Goal: Information Seeking & Learning: Compare options

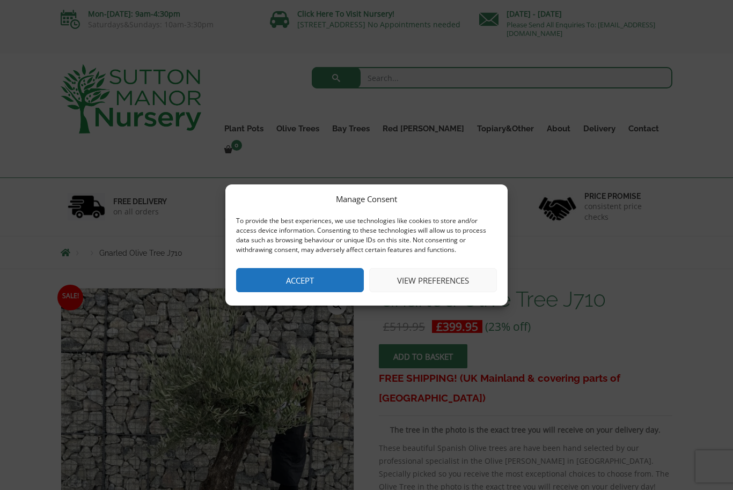
click at [289, 283] on button "Accept" at bounding box center [300, 280] width 128 height 24
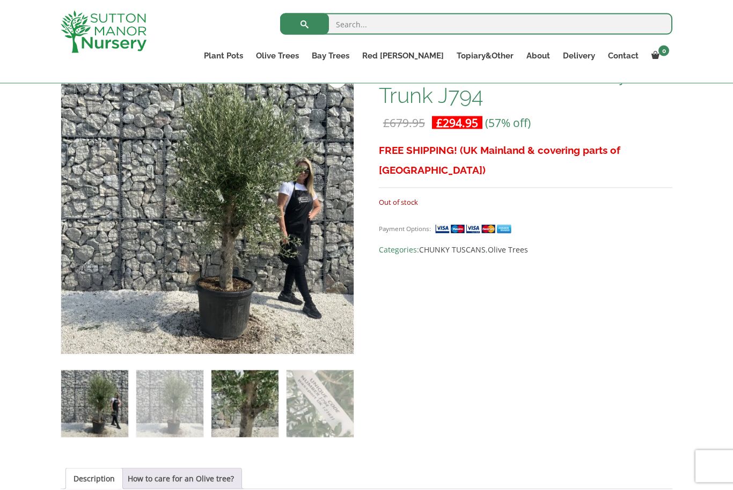
scroll to position [187, 0]
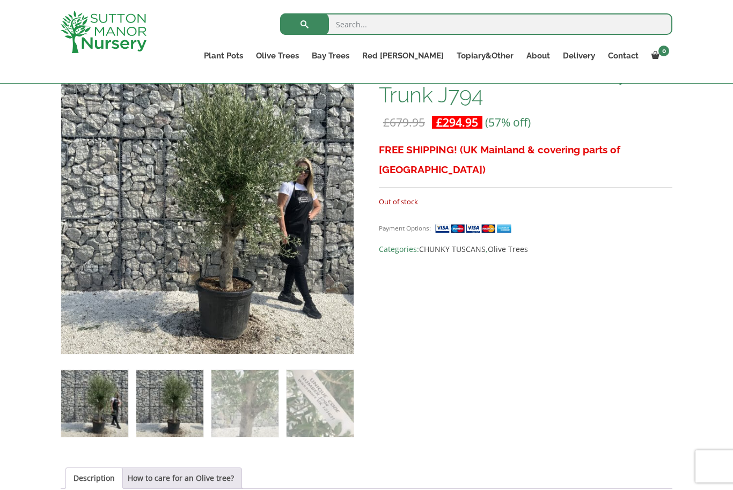
click at [191, 395] on img at bounding box center [169, 403] width 67 height 67
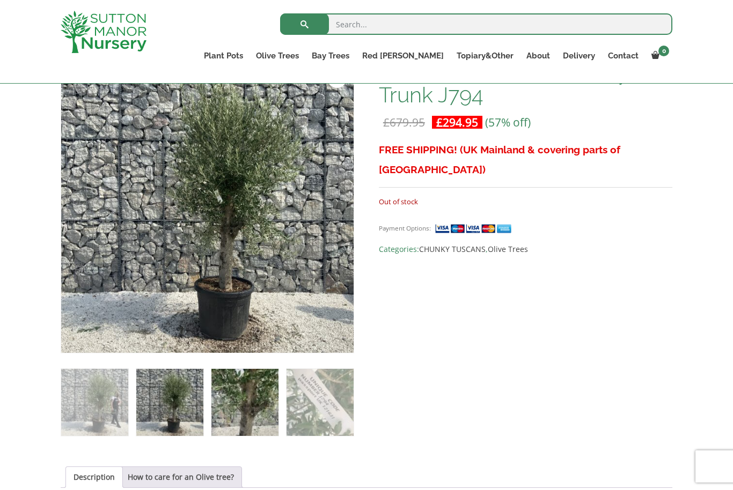
click at [260, 401] on img at bounding box center [244, 402] width 67 height 67
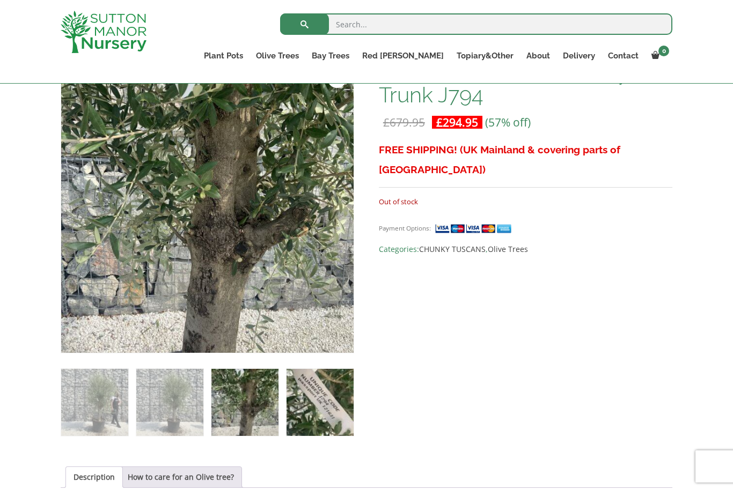
click at [302, 405] on img at bounding box center [319, 402] width 67 height 67
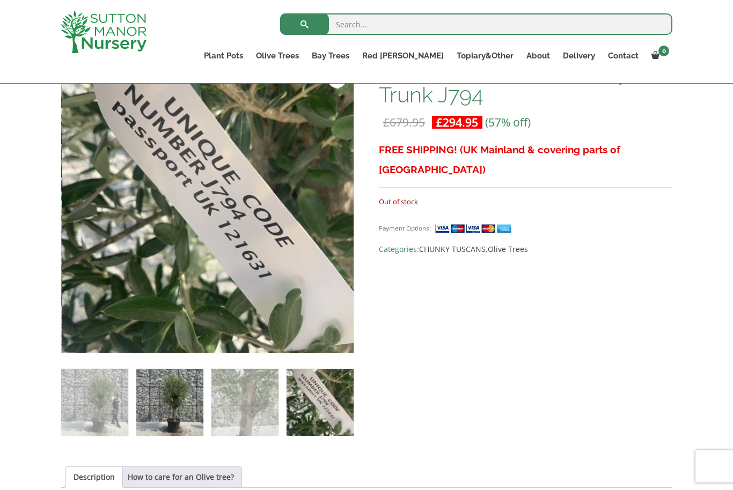
click at [188, 393] on img at bounding box center [169, 402] width 67 height 67
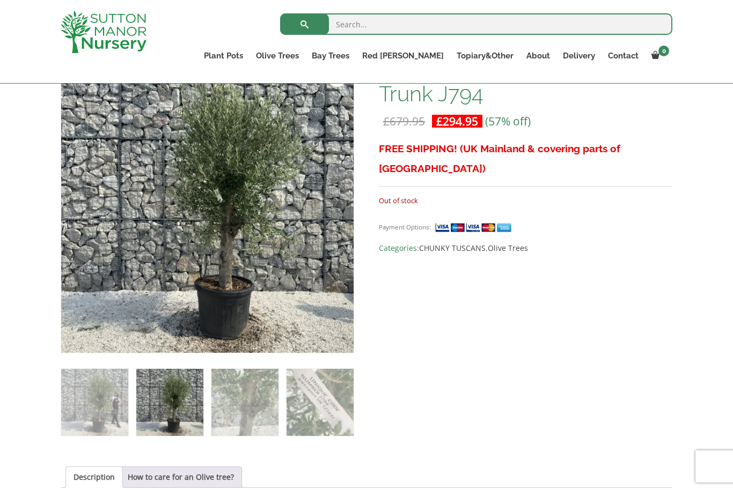
scroll to position [166, 0]
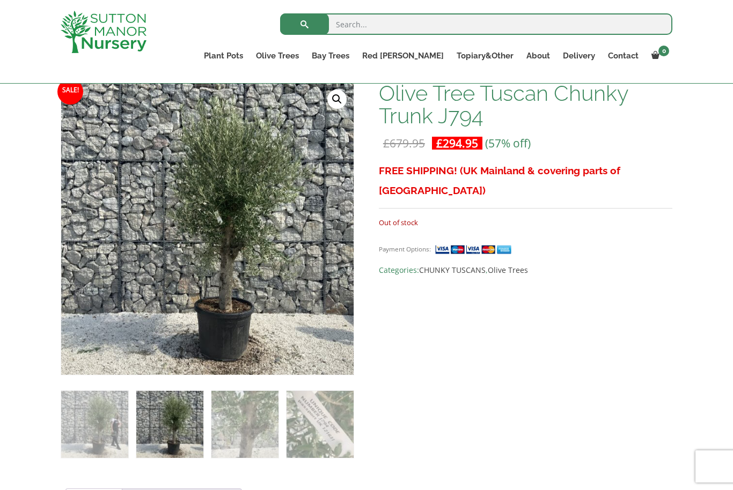
click at [186, 422] on img at bounding box center [169, 424] width 67 height 67
click at [121, 416] on img at bounding box center [94, 424] width 67 height 67
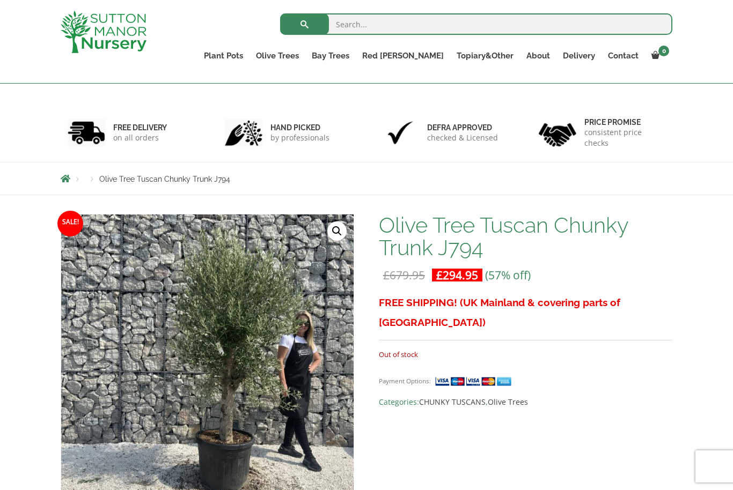
scroll to position [0, 0]
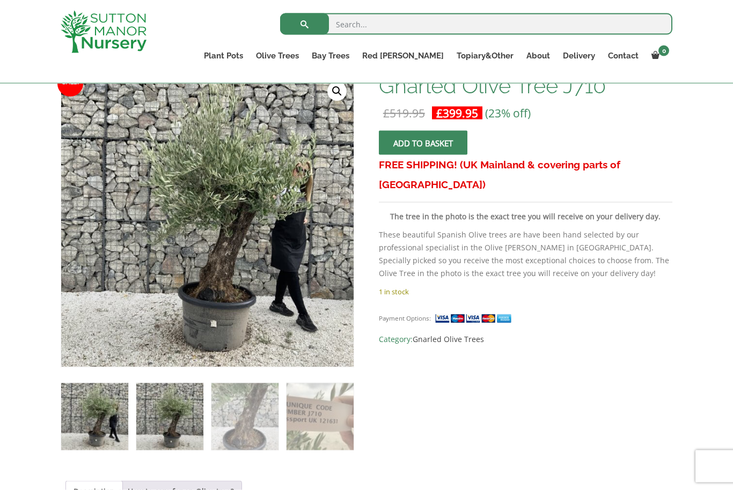
scroll to position [174, 0]
click at [179, 396] on img at bounding box center [169, 416] width 67 height 67
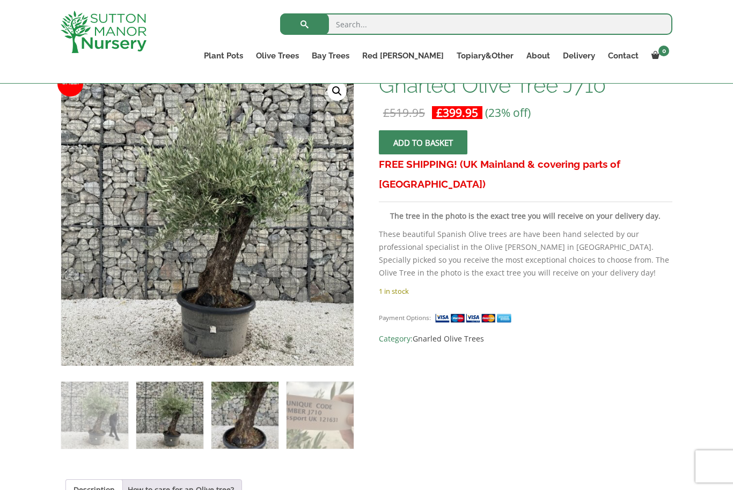
click at [224, 410] on img at bounding box center [244, 415] width 67 height 67
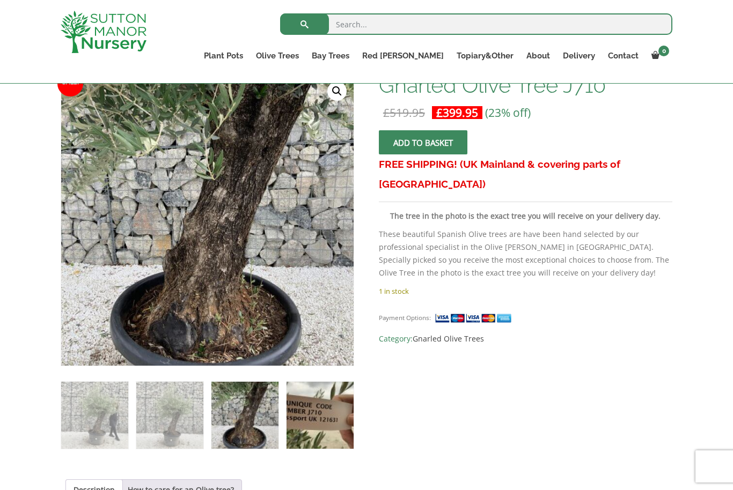
click at [303, 432] on img at bounding box center [319, 415] width 67 height 67
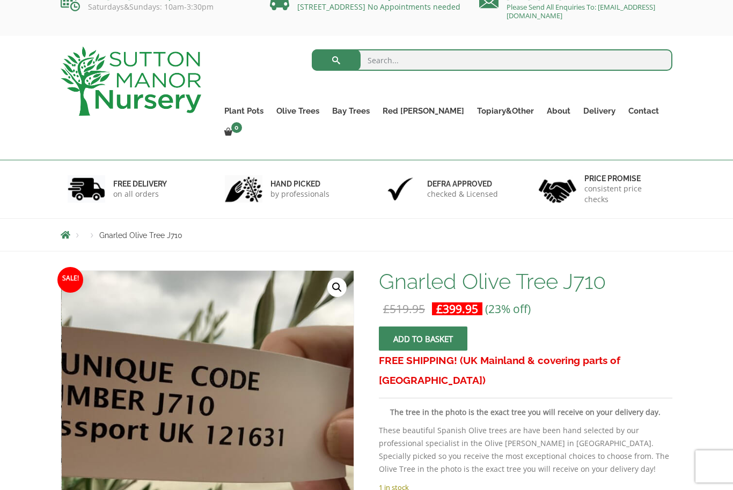
scroll to position [0, 0]
